Goal: Task Accomplishment & Management: Use online tool/utility

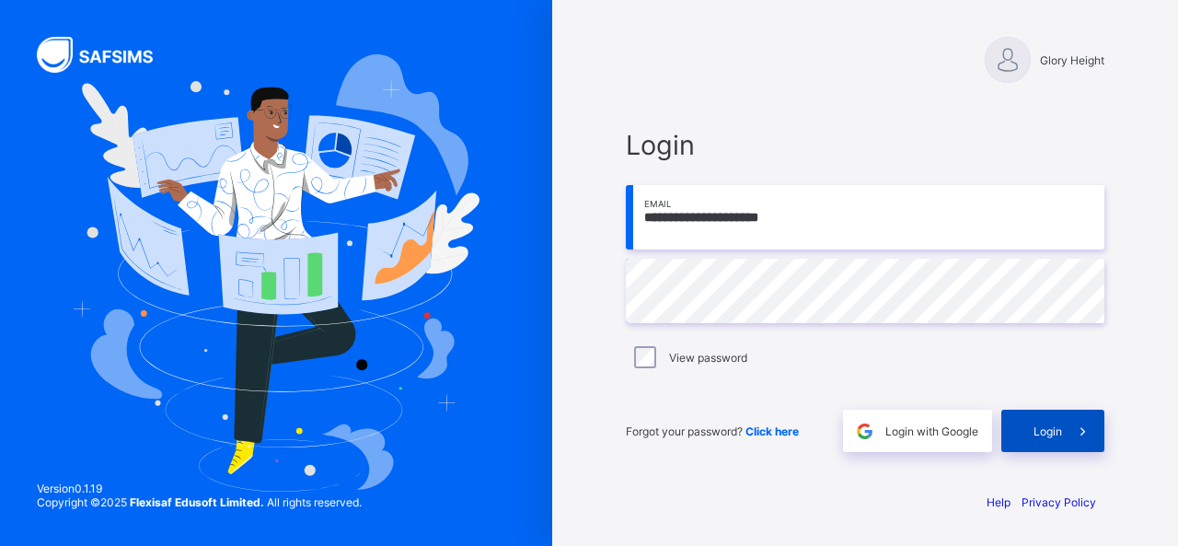
click at [1067, 443] on span at bounding box center [1083, 430] width 42 height 42
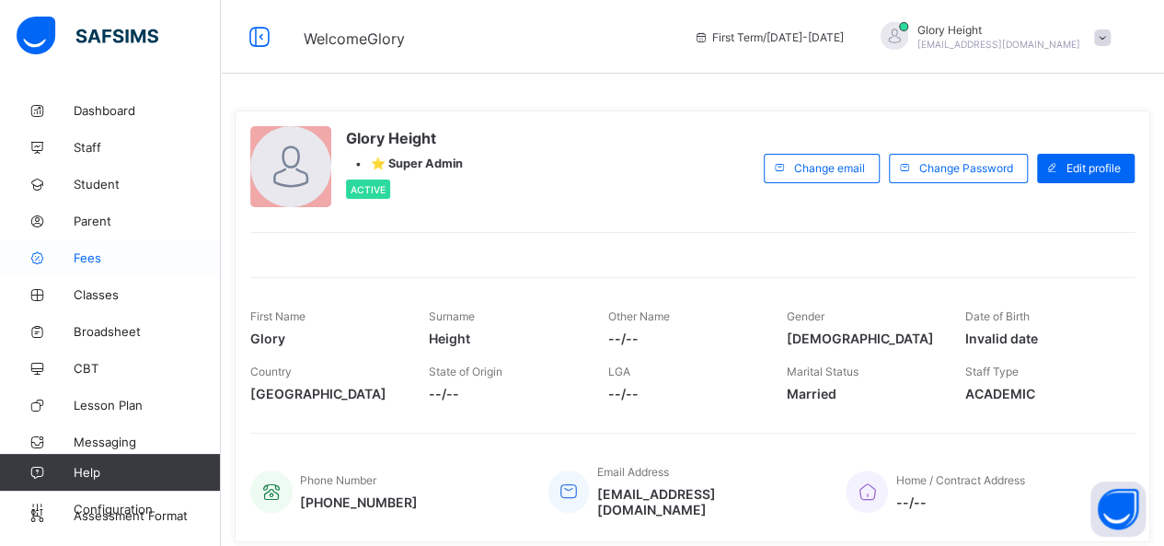
click at [100, 251] on span "Fees" at bounding box center [147, 257] width 147 height 15
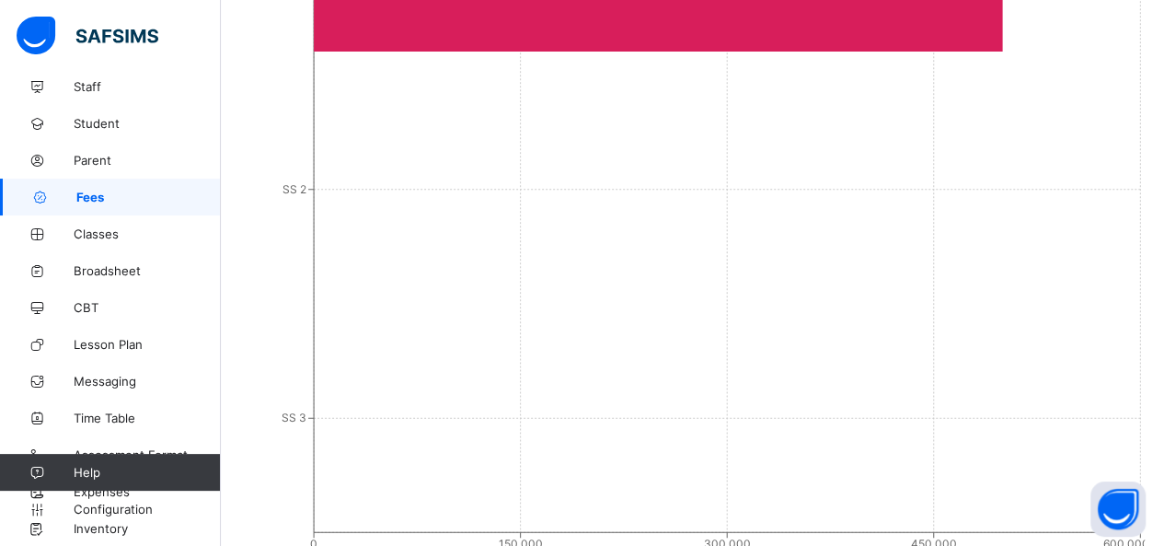
scroll to position [740, 0]
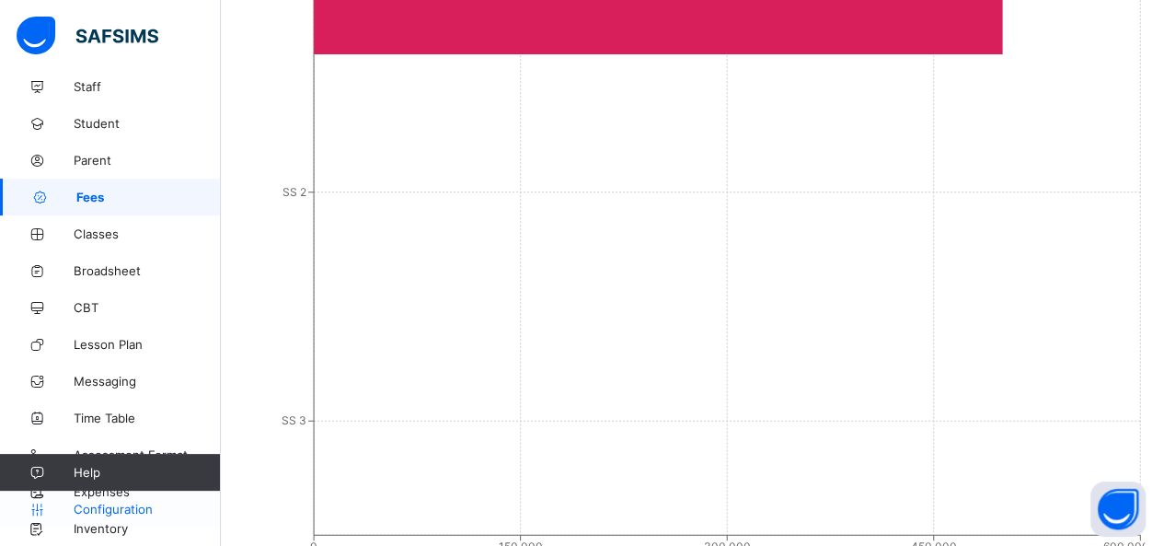
click at [131, 509] on span "Configuration" at bounding box center [147, 509] width 146 height 15
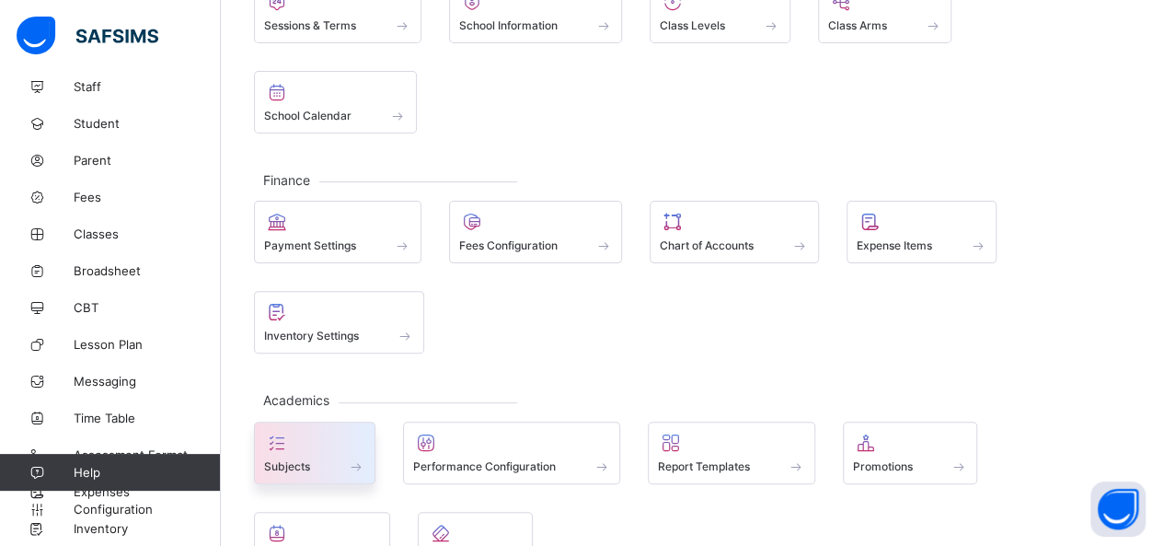
scroll to position [166, 0]
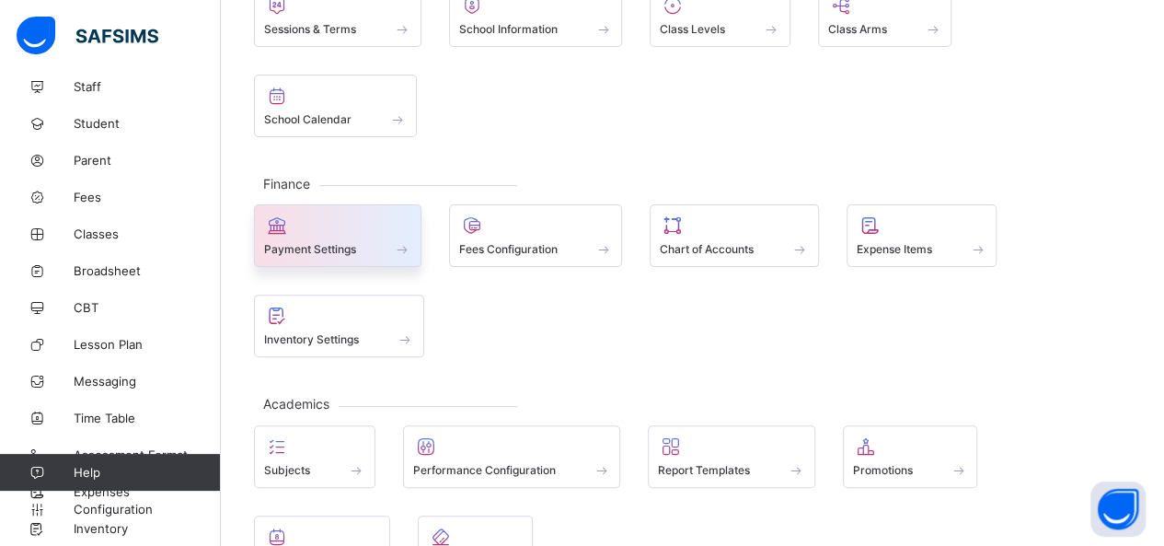
click at [326, 214] on div at bounding box center [337, 225] width 147 height 22
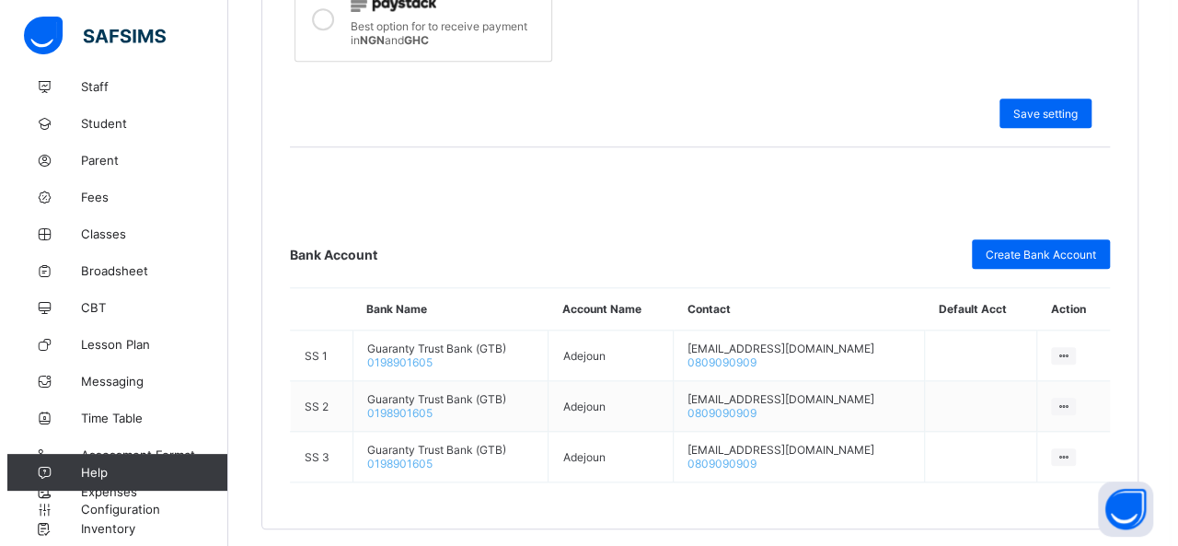
scroll to position [764, 0]
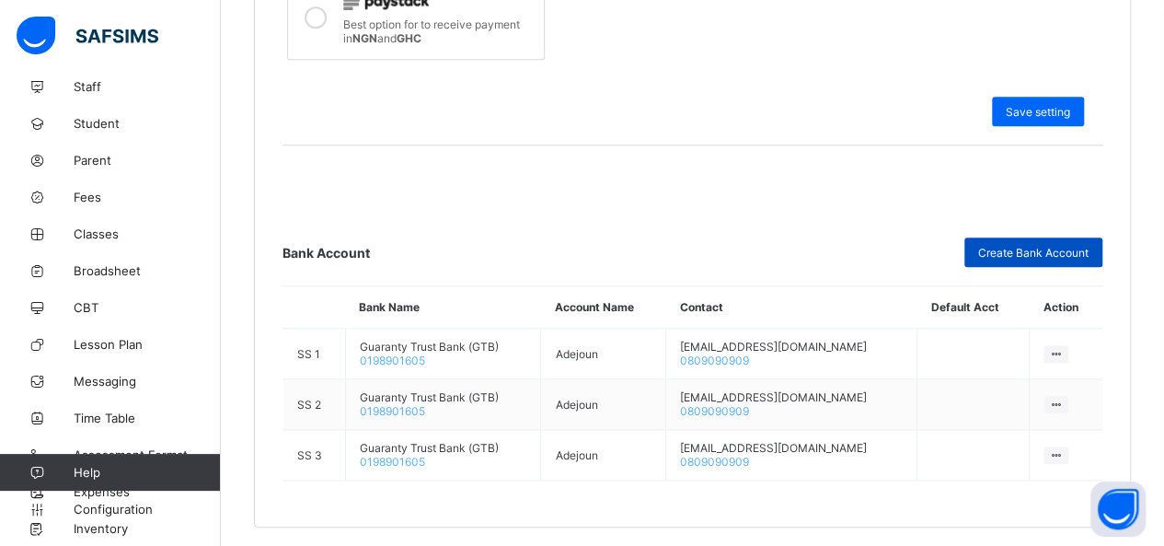
click at [1075, 249] on span "Create Bank Account" at bounding box center [1033, 253] width 110 height 14
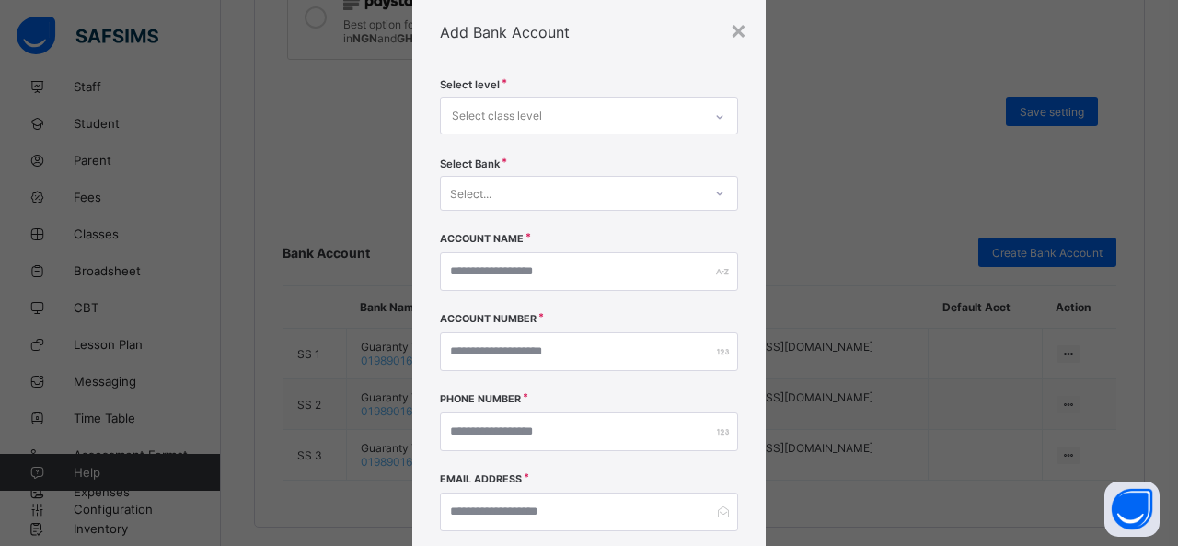
scroll to position [59, 0]
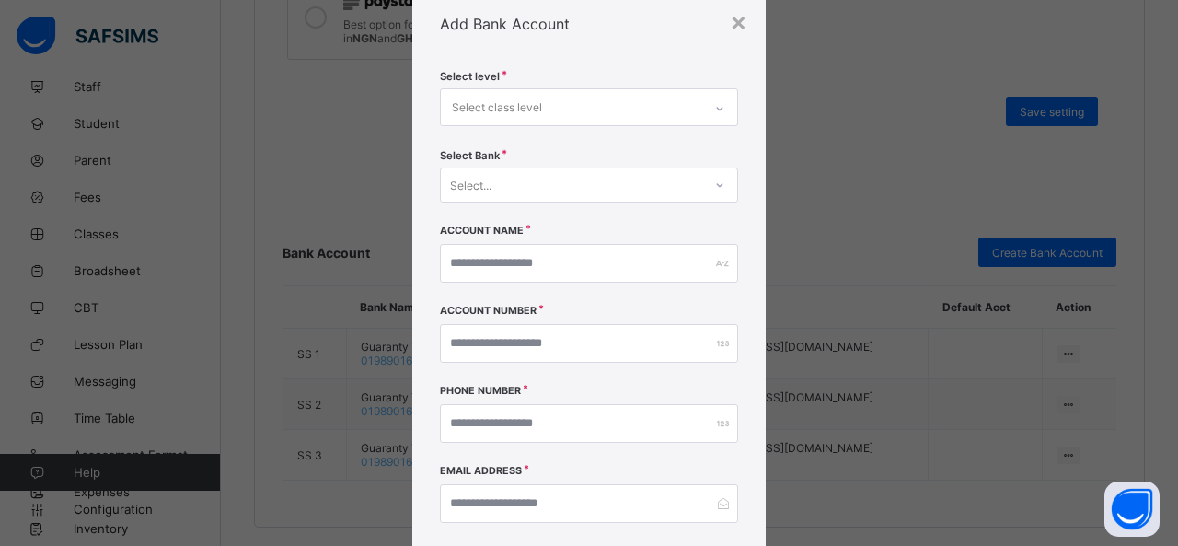
click at [709, 78] on div "Select level Select class level" at bounding box center [589, 109] width 298 height 79
click at [706, 102] on div at bounding box center [719, 108] width 31 height 29
